Goal: Task Accomplishment & Management: Use online tool/utility

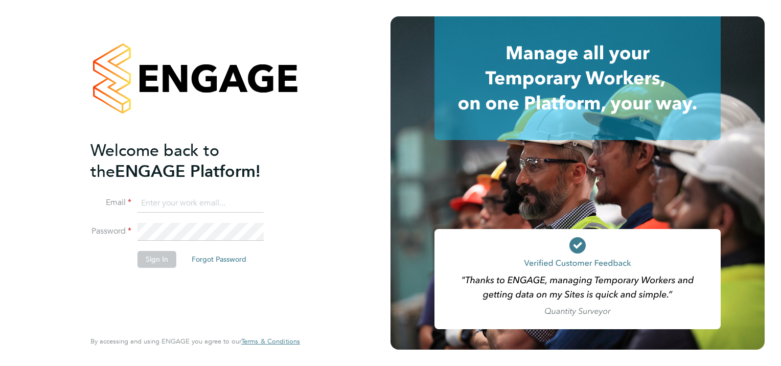
type input "jonathan.woodcock@seddon.co.uk"
click at [155, 262] on button "Sign In" at bounding box center [156, 259] width 39 height 16
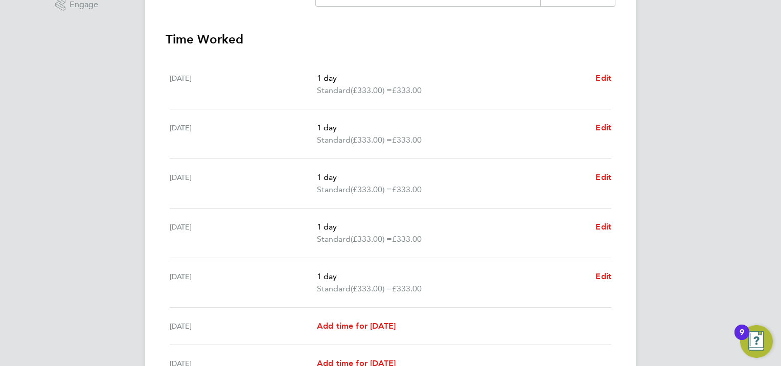
scroll to position [358, 0]
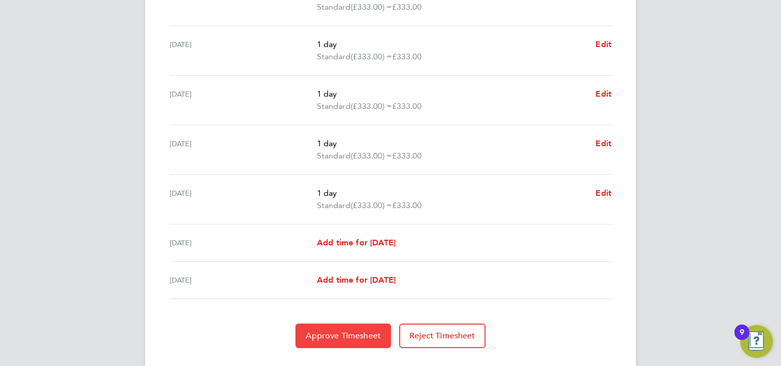
click at [341, 336] on span "Approve Timesheet" at bounding box center [343, 336] width 75 height 10
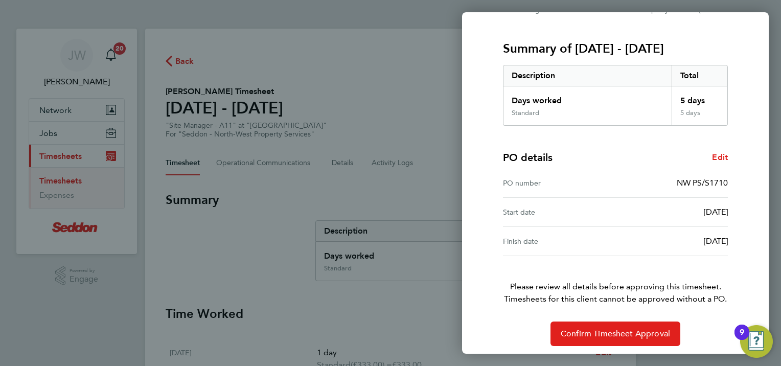
scroll to position [123, 0]
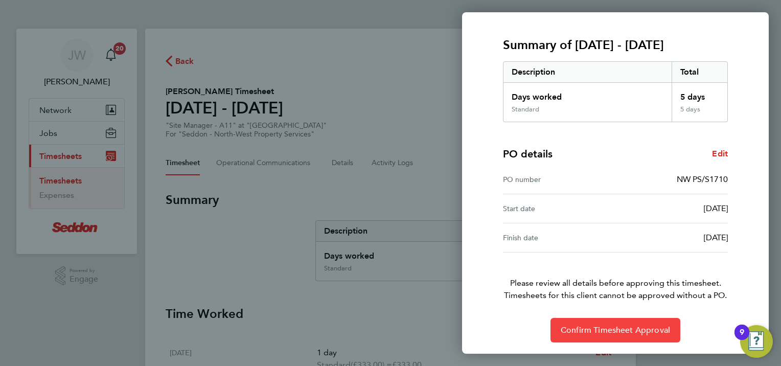
click at [577, 331] on span "Confirm Timesheet Approval" at bounding box center [615, 330] width 109 height 10
